Goal: Book appointment/travel/reservation

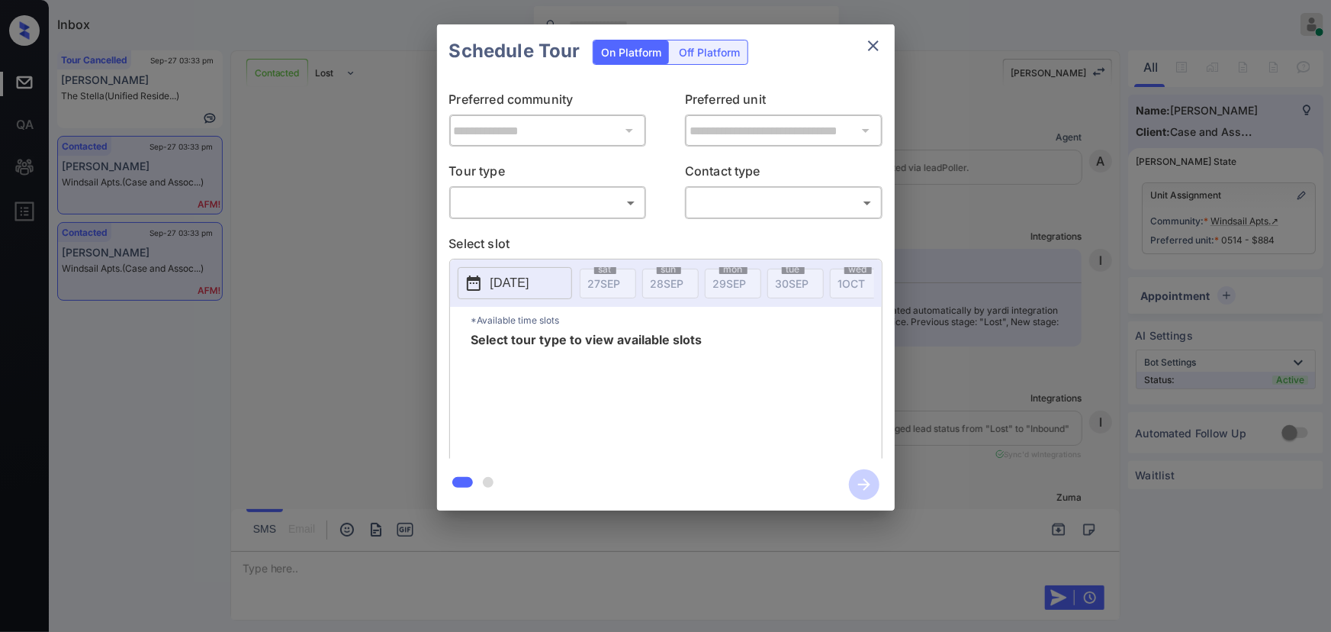
scroll to position [5129, 0]
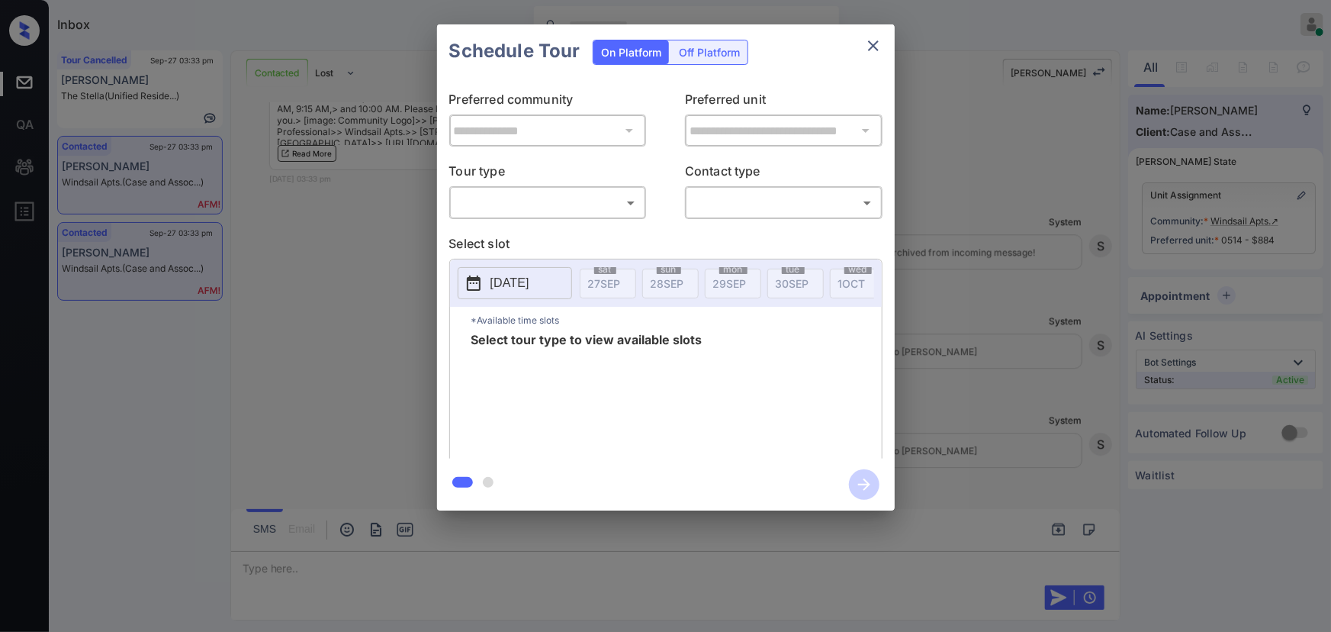
click at [515, 206] on body "Inbox [PERSON_NAME] Online Set yourself offline Set yourself on break Profile S…" at bounding box center [665, 316] width 1331 height 632
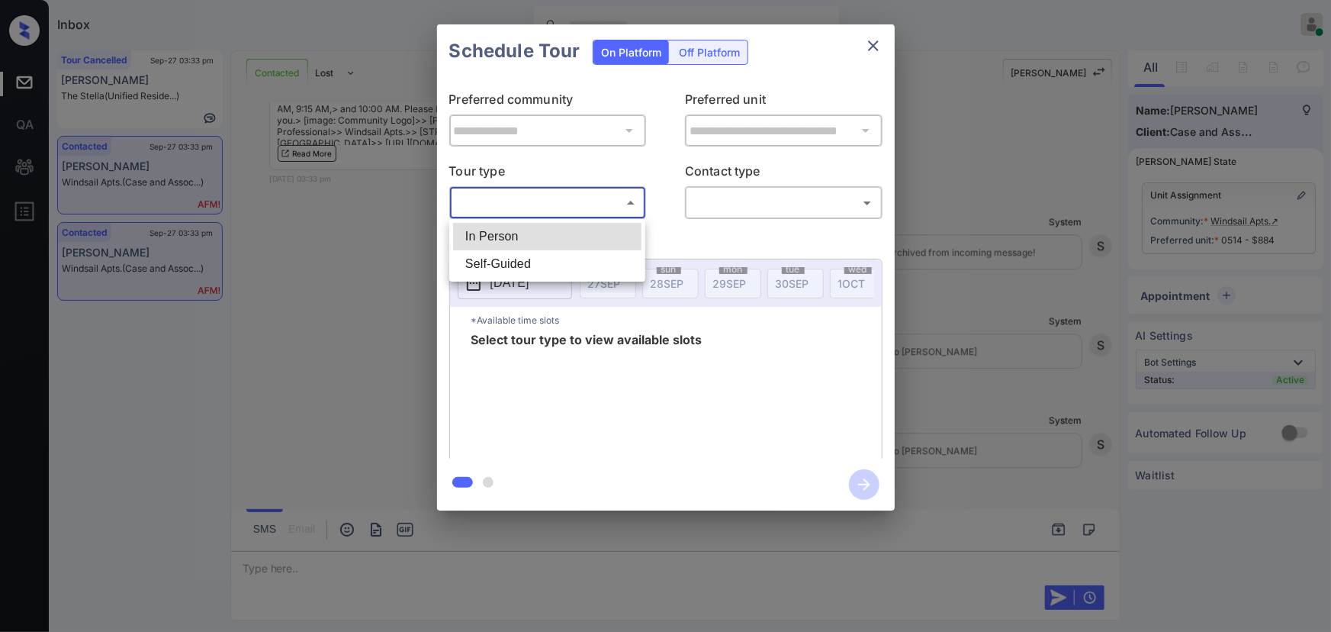
drag, startPoint x: 506, startPoint y: 233, endPoint x: 620, endPoint y: 227, distance: 114.6
click at [509, 233] on li "In Person" at bounding box center [547, 236] width 188 height 27
type input "********"
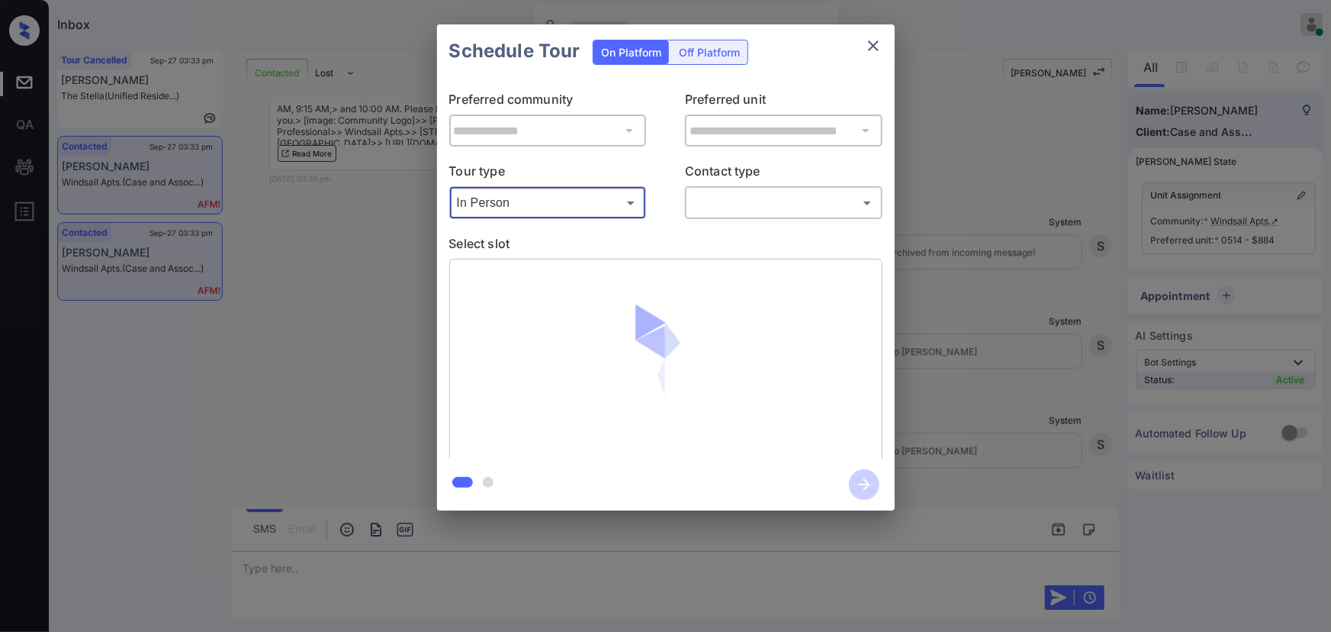
click at [746, 198] on body "Inbox [PERSON_NAME] Online Set yourself offline Set yourself on break Profile S…" at bounding box center [665, 316] width 1331 height 632
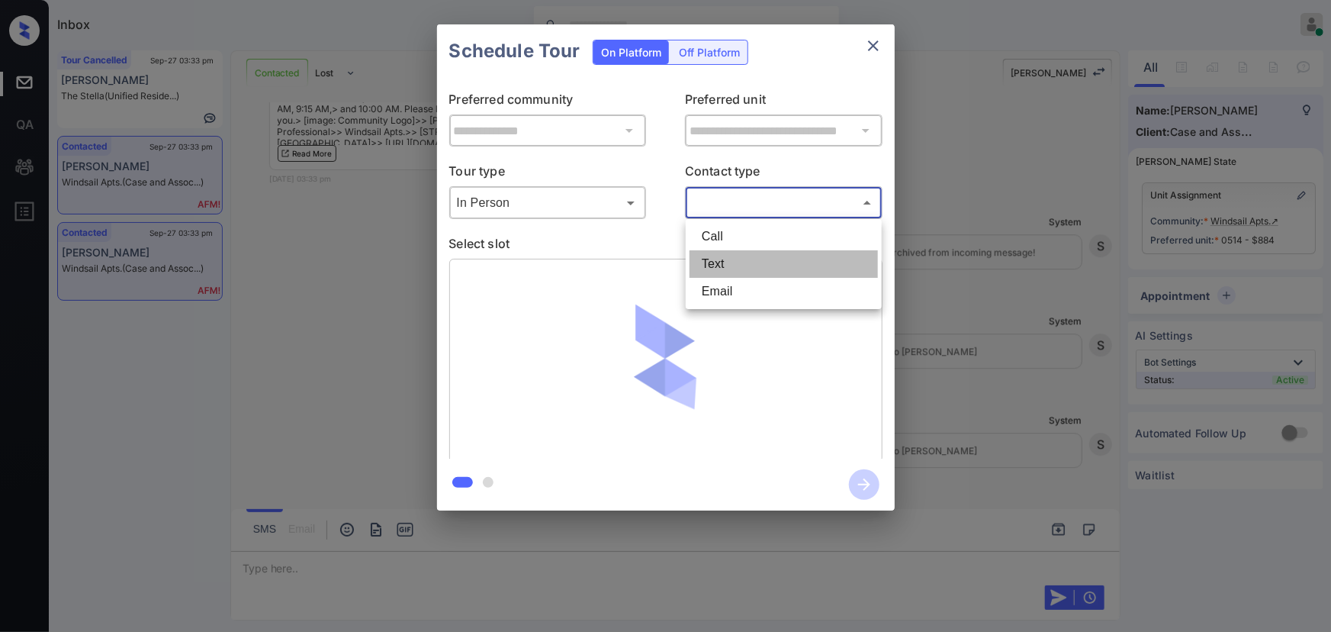
click at [722, 267] on li "Text" at bounding box center [784, 263] width 188 height 27
type input "****"
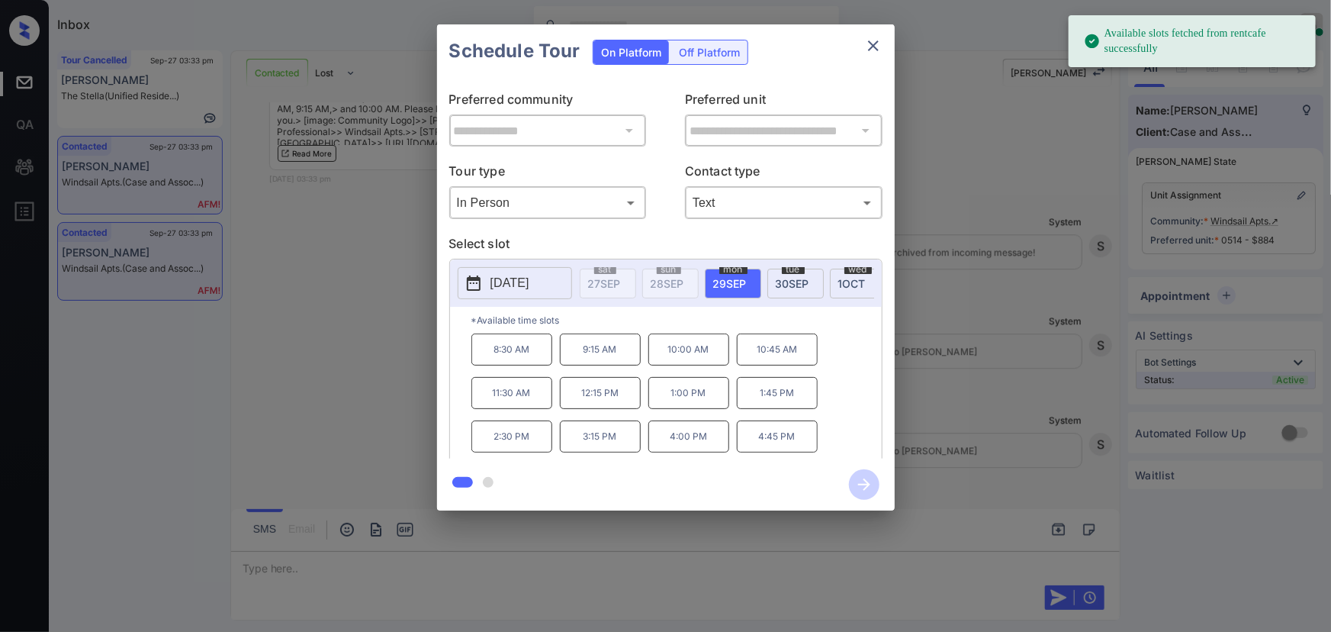
click at [509, 282] on p "[DATE]" at bounding box center [510, 283] width 39 height 18
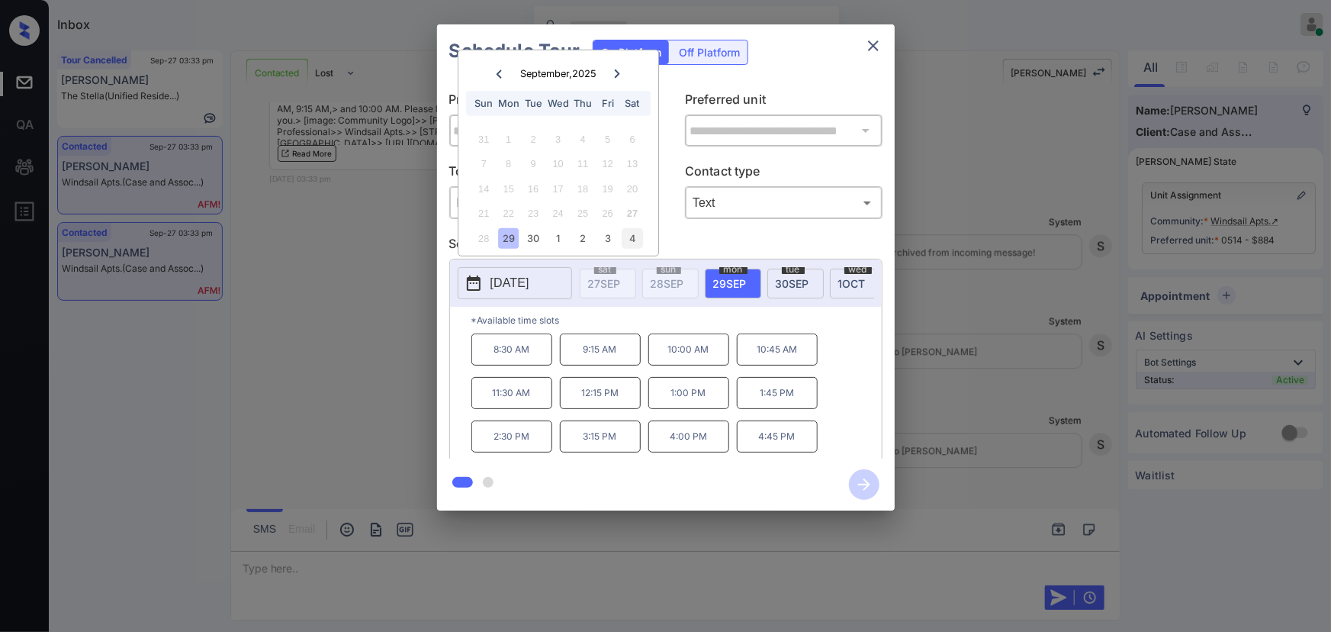
click at [637, 234] on div "4" at bounding box center [633, 238] width 21 height 21
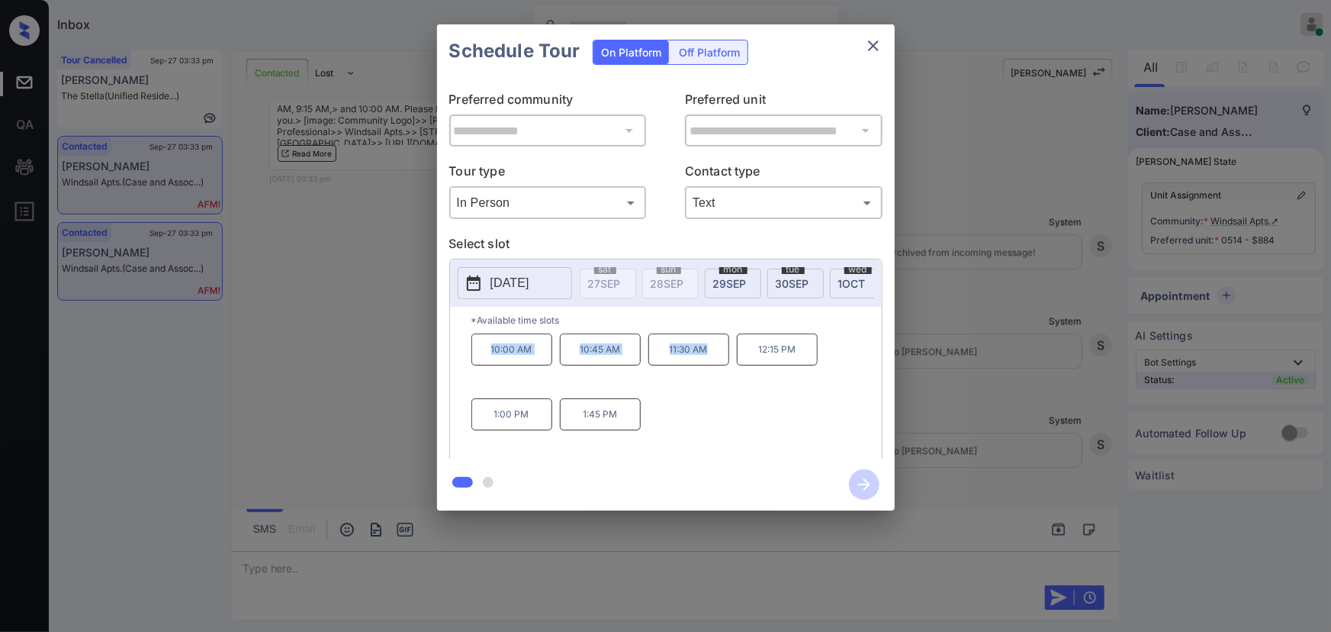
copy div "10:00 AM 10:45 AM 11:30 AM"
drag, startPoint x: 716, startPoint y: 355, endPoint x: 482, endPoint y: 350, distance: 234.3
click at [484, 350] on div "10:00 AM 10:45 AM 11:30 AM 12:15 PM 1:00 PM 1:45 PM" at bounding box center [677, 394] width 410 height 122
click at [457, 560] on div at bounding box center [665, 316] width 1331 height 632
